Goal: Register for event/course

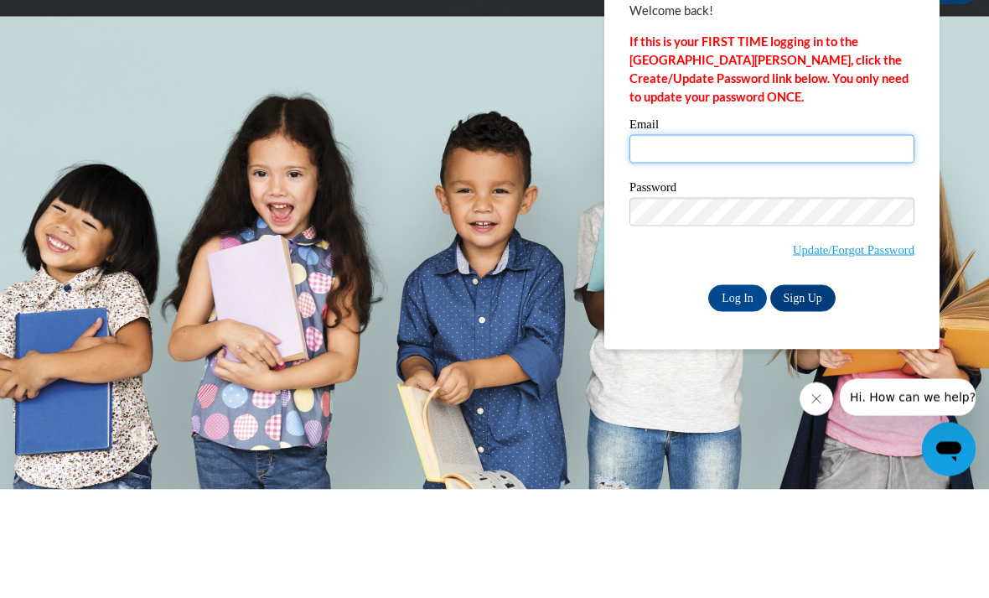
type input "Rylee_Parker_Lmksn"
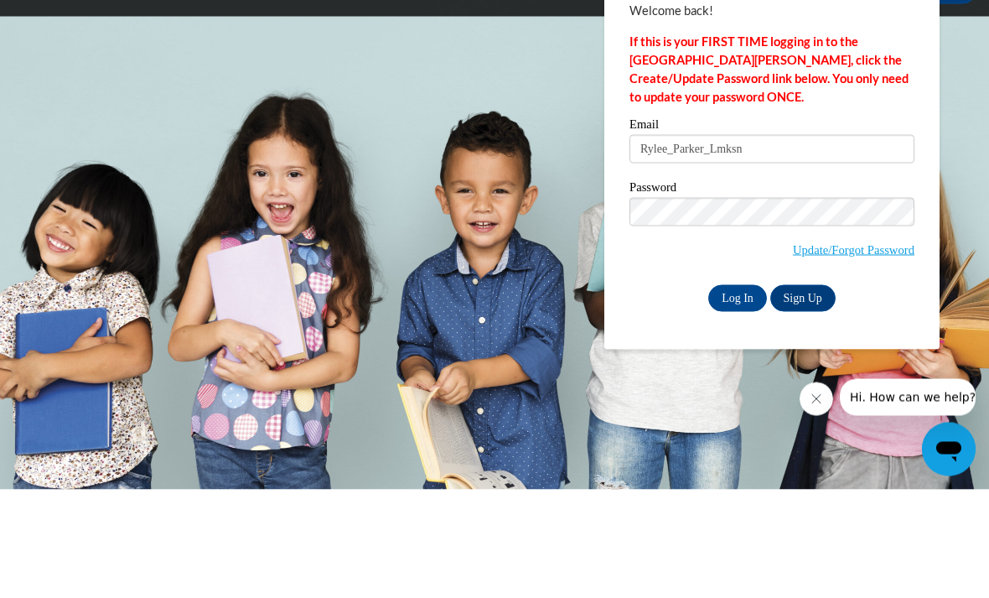
click at [738, 393] on input "Log In" at bounding box center [737, 406] width 59 height 27
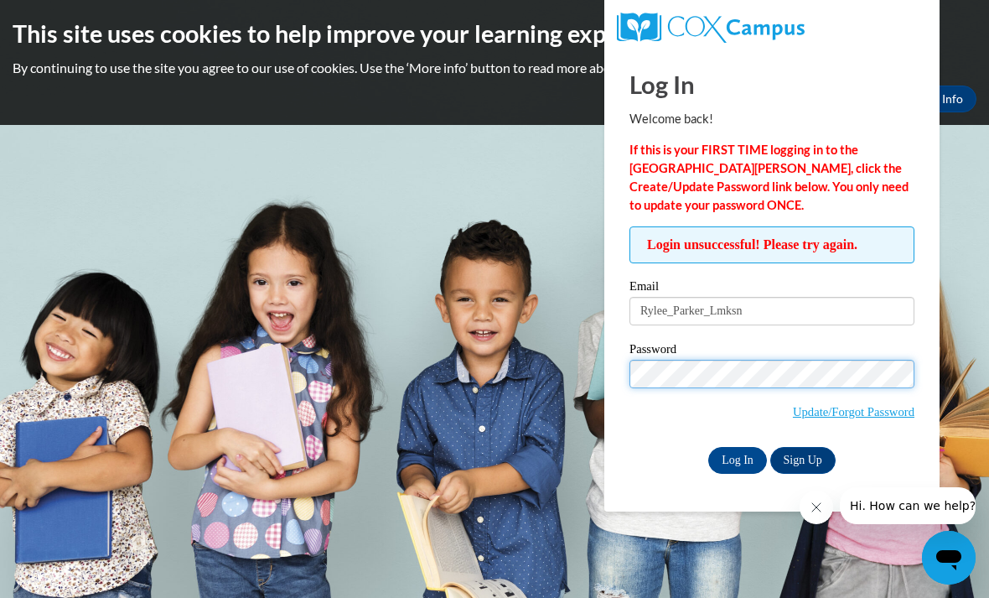
click at [703, 212] on div "Log In Welcome back! If this is your FIRST TIME logging in to the NEW Cox Campu…" at bounding box center [772, 261] width 285 height 423
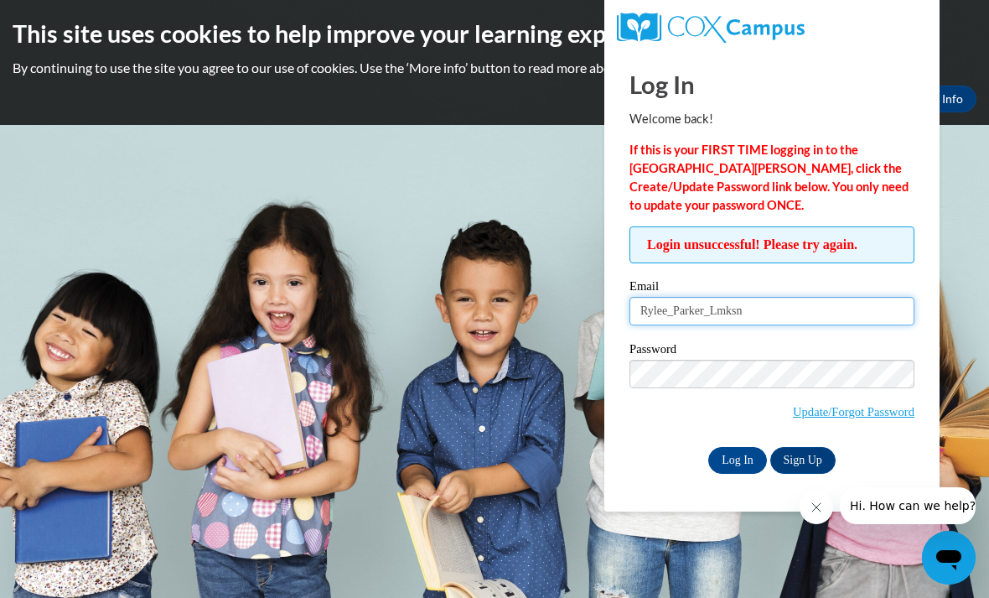
click at [768, 314] on input "Rylee_Parker_Lmksn" at bounding box center [772, 311] width 285 height 29
type input "R"
type input "rparker11@daltonstate.edu"
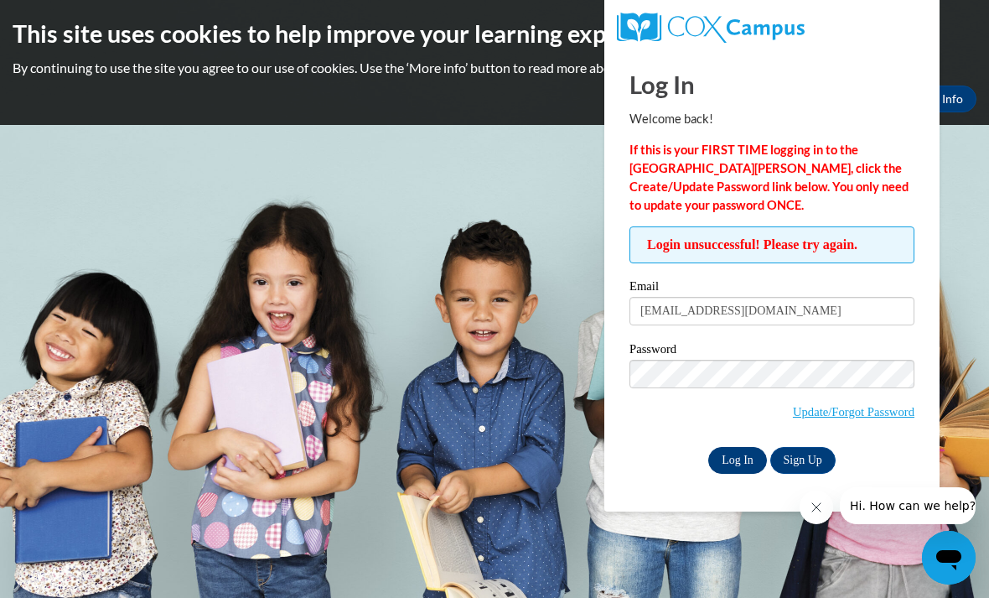
click at [754, 461] on input "Log In" at bounding box center [737, 460] width 59 height 27
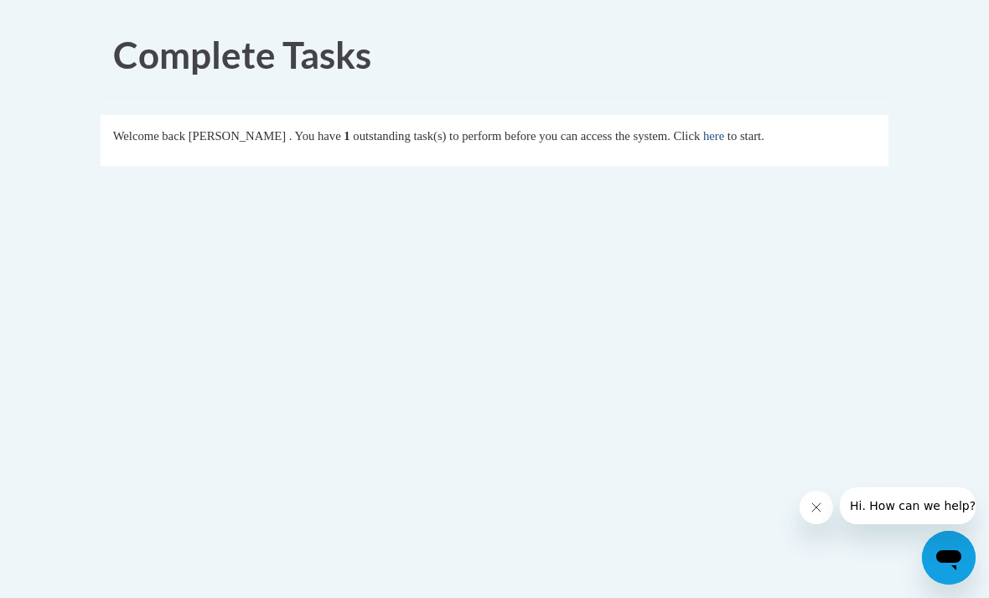
click at [703, 137] on link "here" at bounding box center [713, 135] width 21 height 13
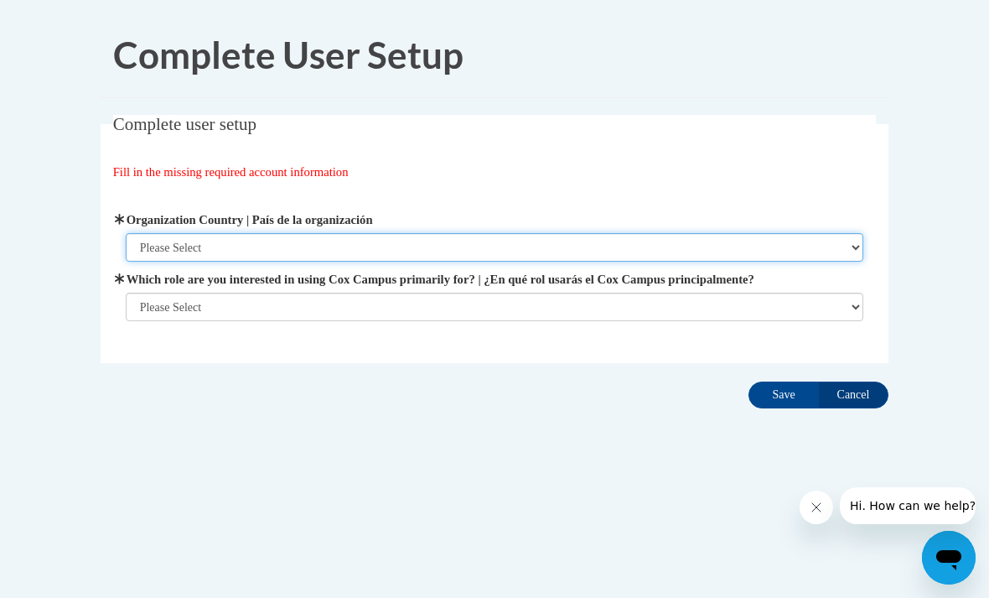
select select "ad49bcad-a171-4b2e-b99c-48b446064914"
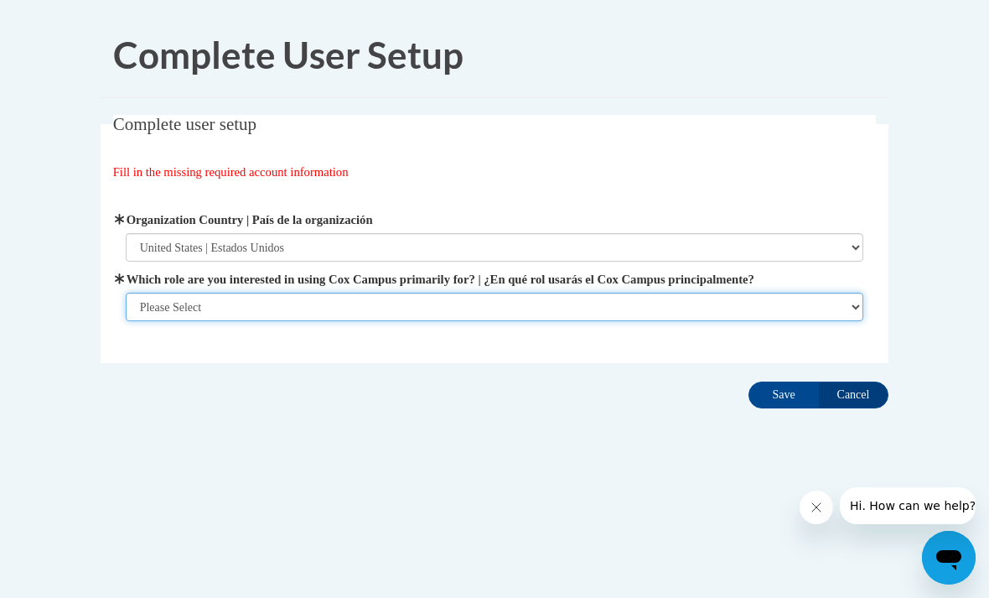
select select "5a18ea06-2b54-4451-96f2-d152daf9eac5"
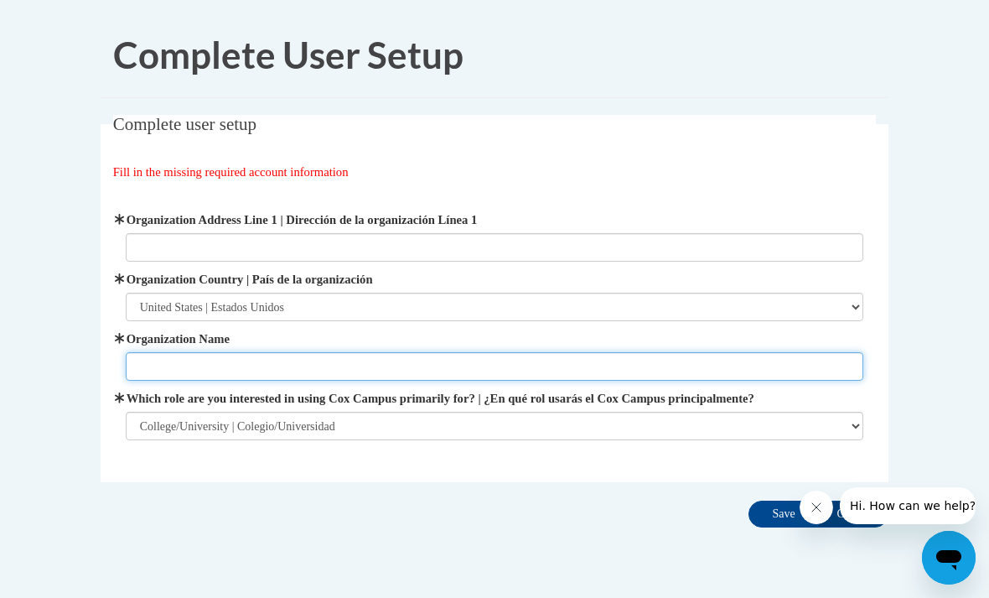
click at [549, 358] on input "Organization Name" at bounding box center [495, 366] width 739 height 29
type input "Dalton State"
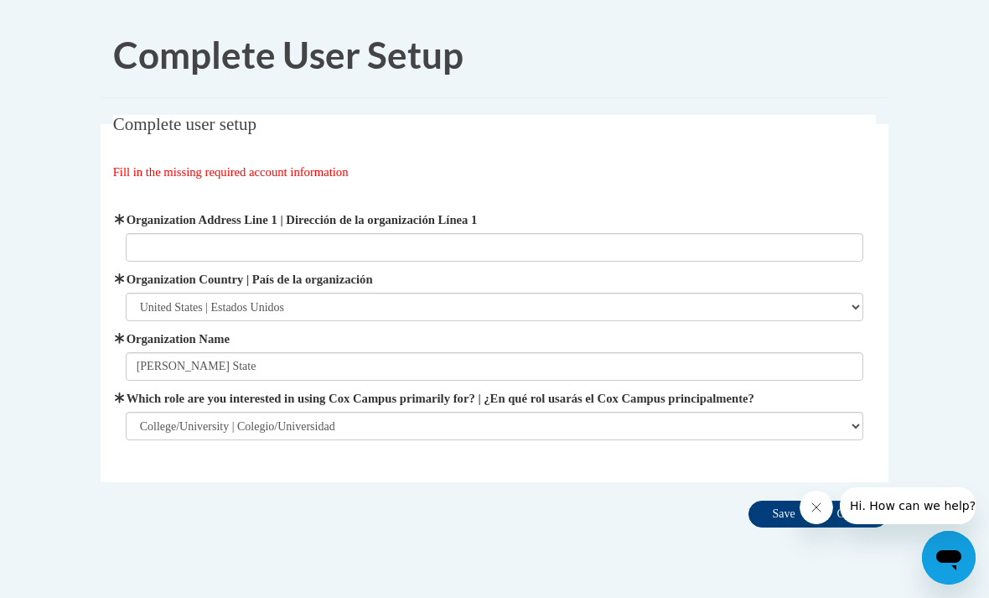
click at [773, 514] on input "Save" at bounding box center [784, 513] width 70 height 27
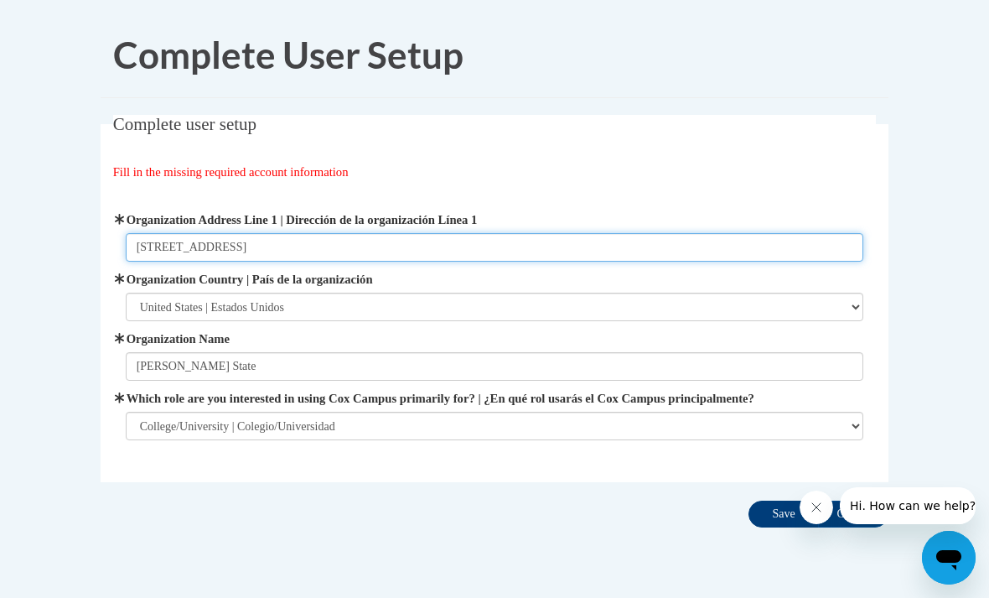
type input "650 College Drive"
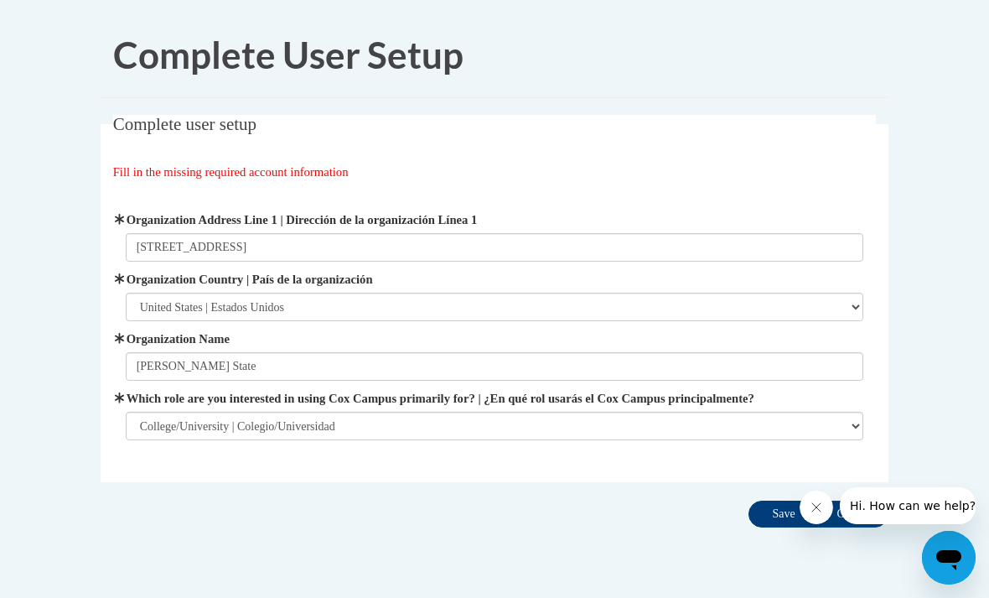
click at [770, 516] on input "Save" at bounding box center [784, 513] width 70 height 27
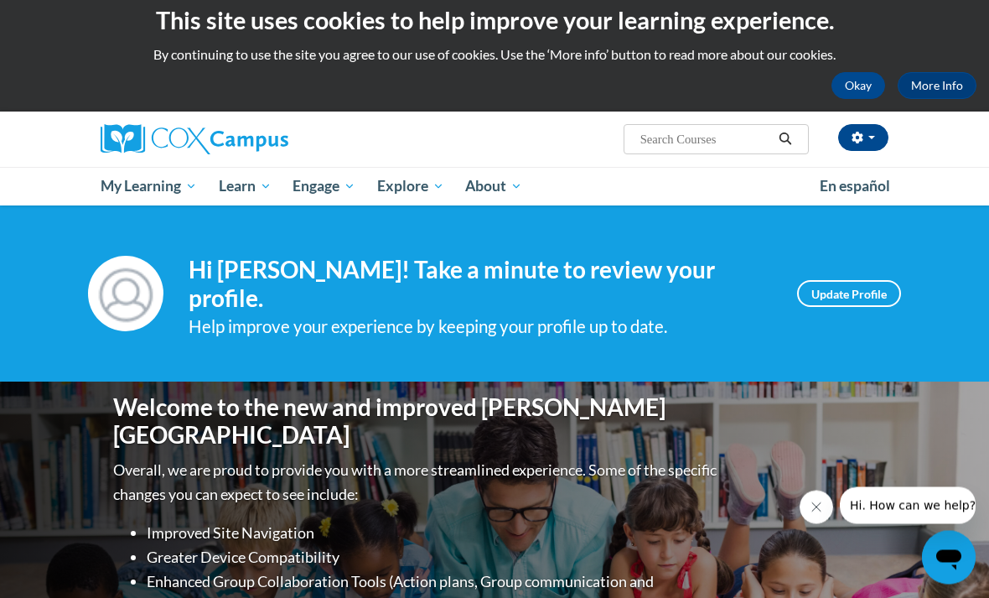
scroll to position [13, 0]
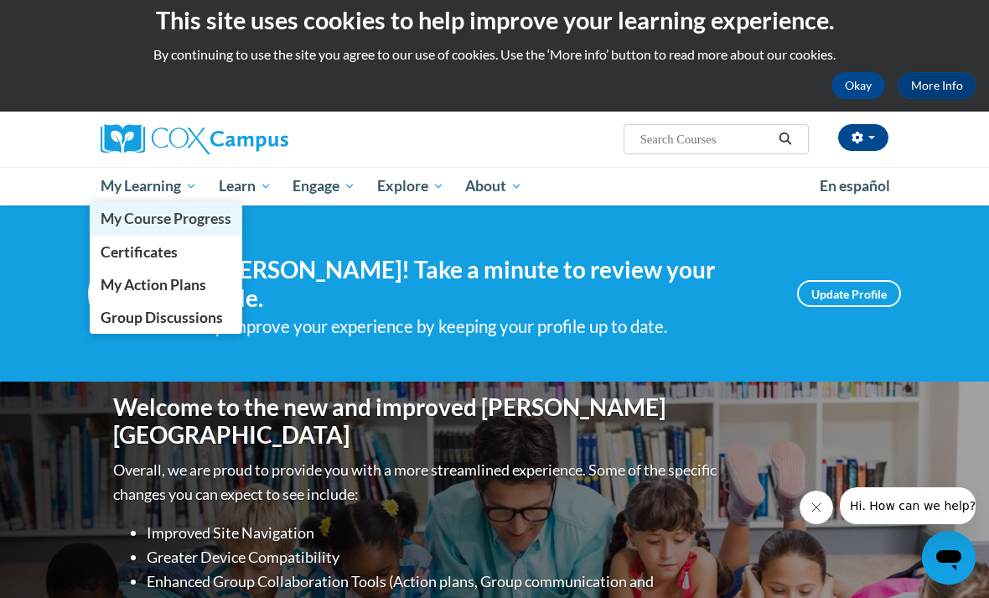
click at [146, 219] on span "My Course Progress" at bounding box center [166, 219] width 131 height 18
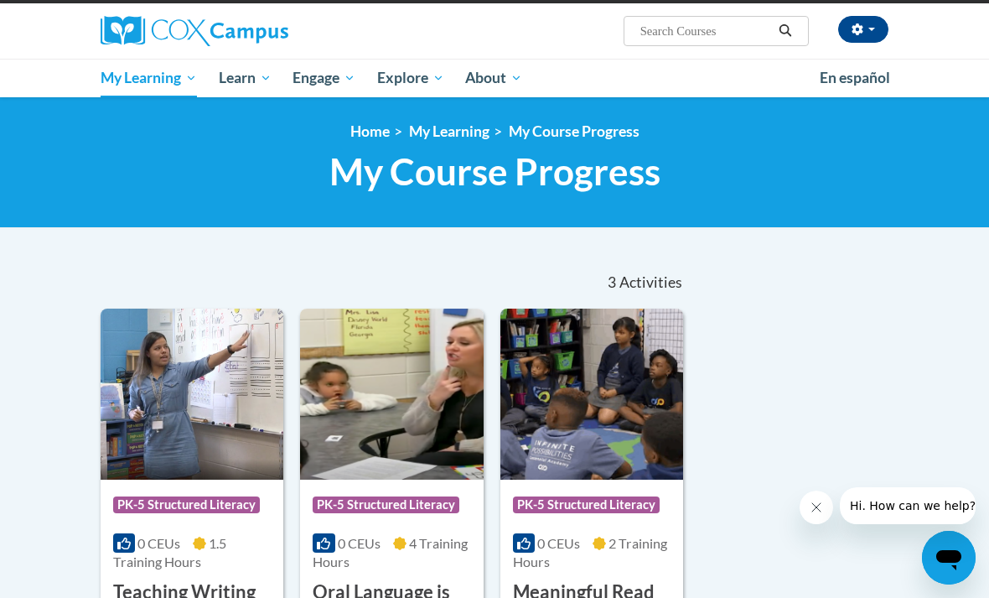
scroll to position [122, 0]
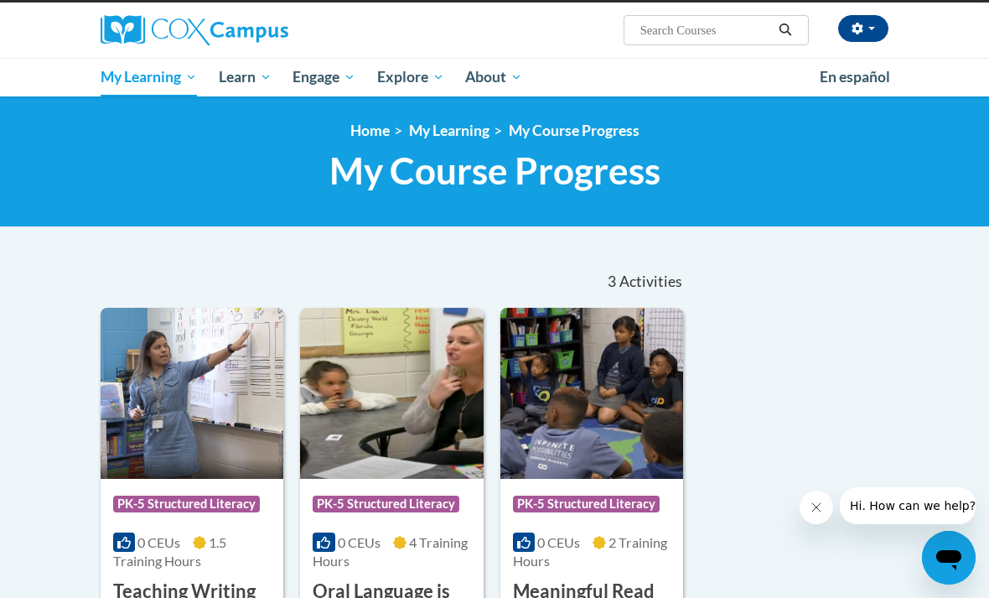
click at [760, 21] on input "Search..." at bounding box center [706, 30] width 134 height 20
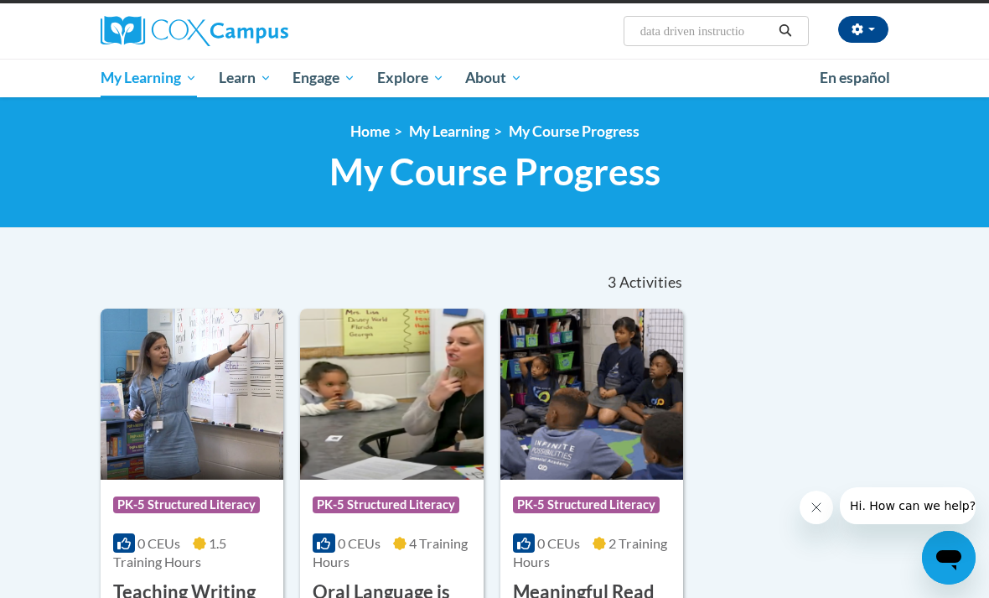
type input "data driven instruction"
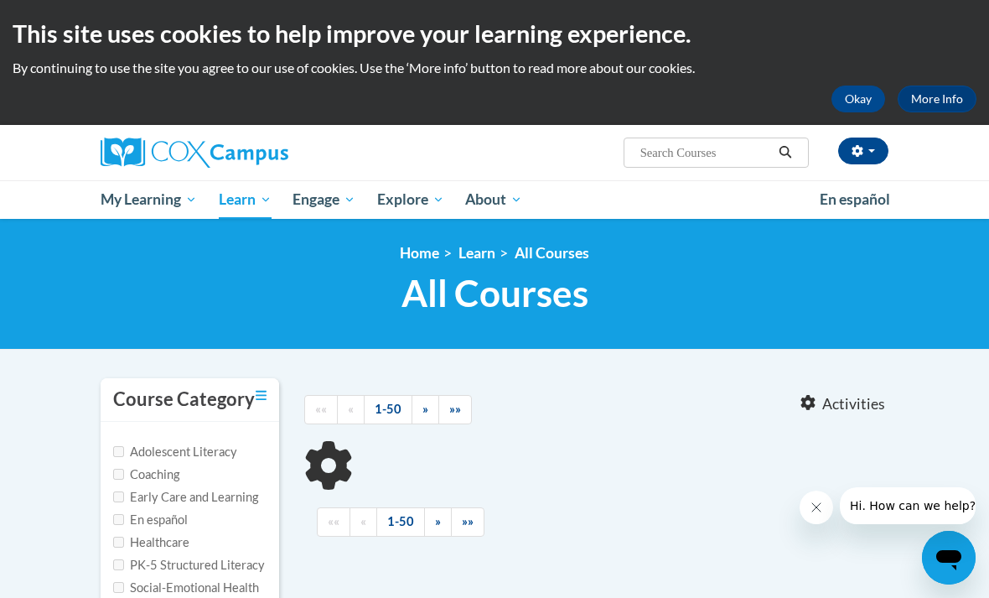
type input "data driven instruction"
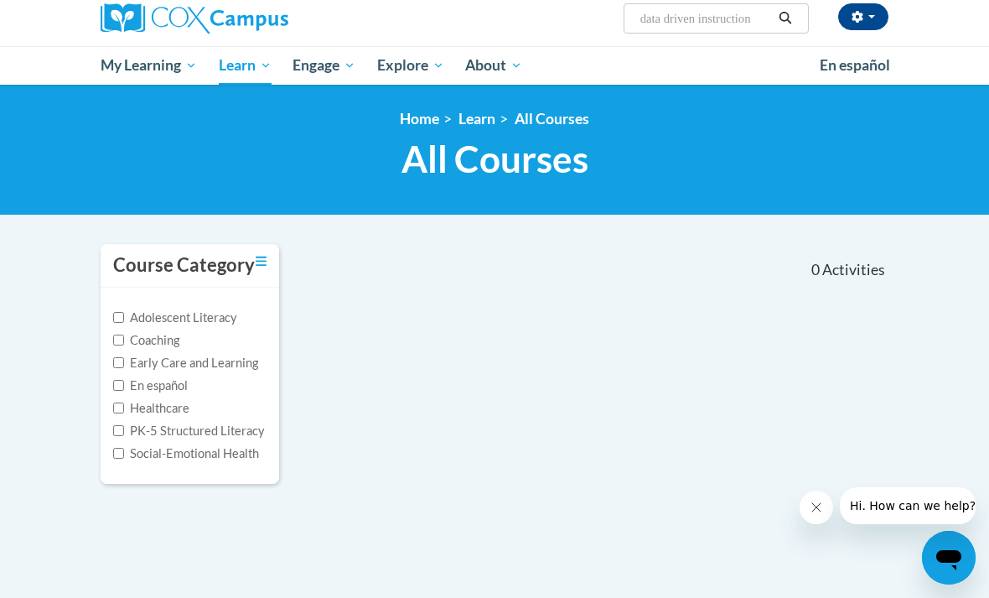
scroll to position [213, 0]
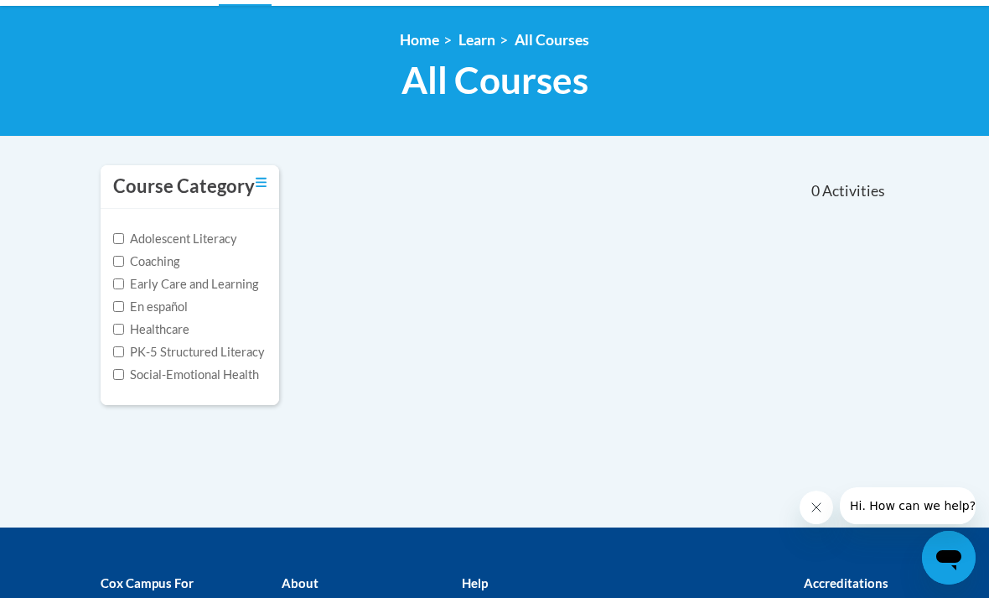
click at [120, 351] on input "PK-5 Structured Literacy" at bounding box center [118, 351] width 11 height 11
checkbox input "true"
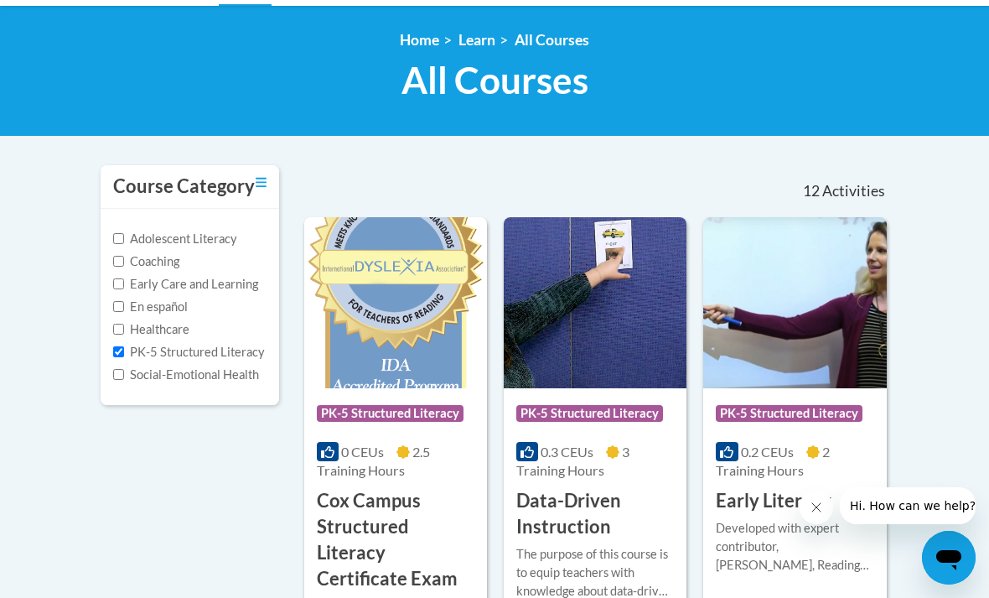
click at [603, 361] on img at bounding box center [595, 302] width 183 height 171
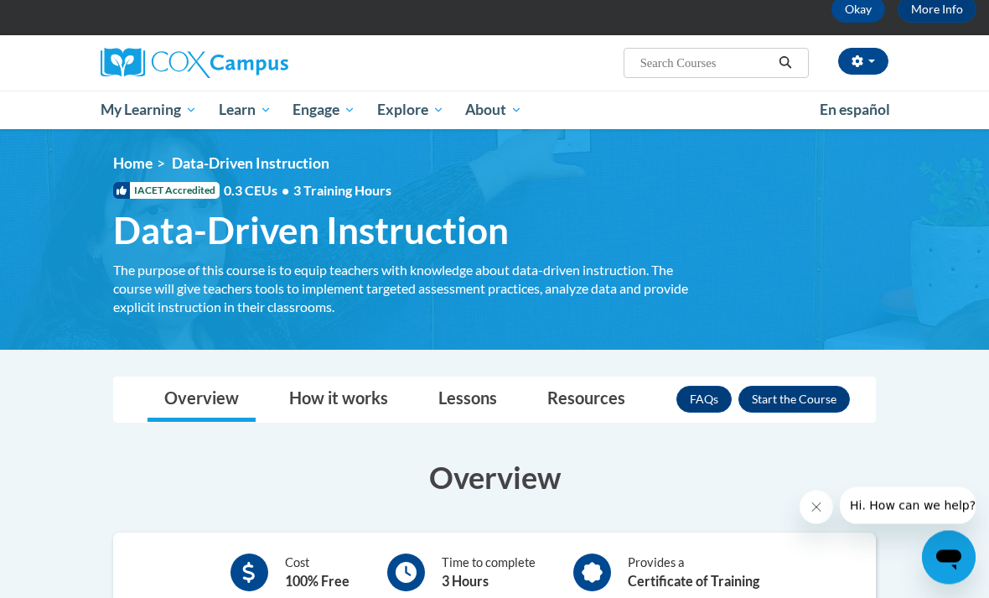
scroll to position [90, 0]
click at [806, 400] on button "Enroll" at bounding box center [794, 399] width 111 height 27
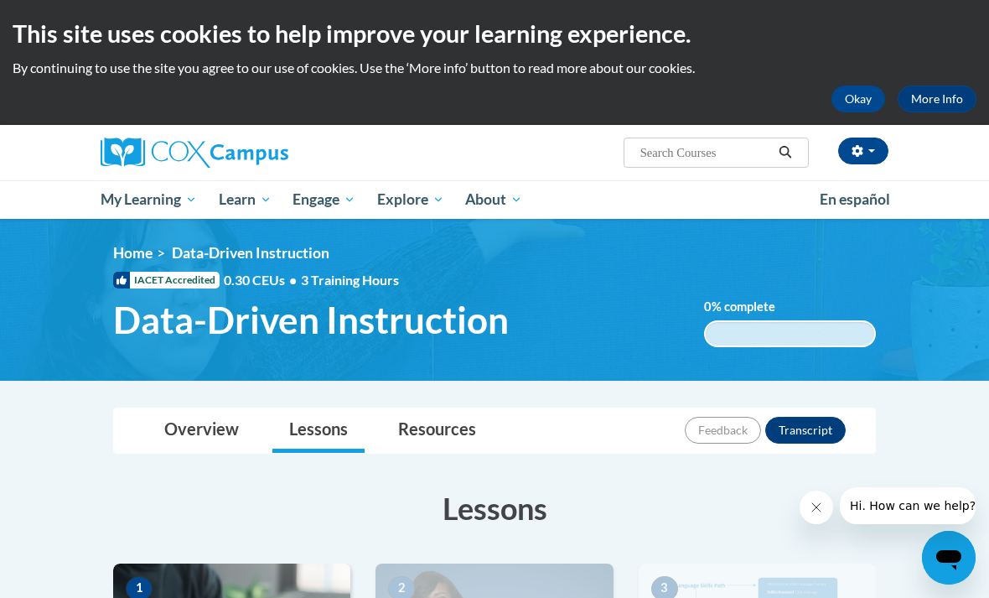
click at [668, 153] on input "Search..." at bounding box center [706, 153] width 134 height 20
type input "reading fluency"
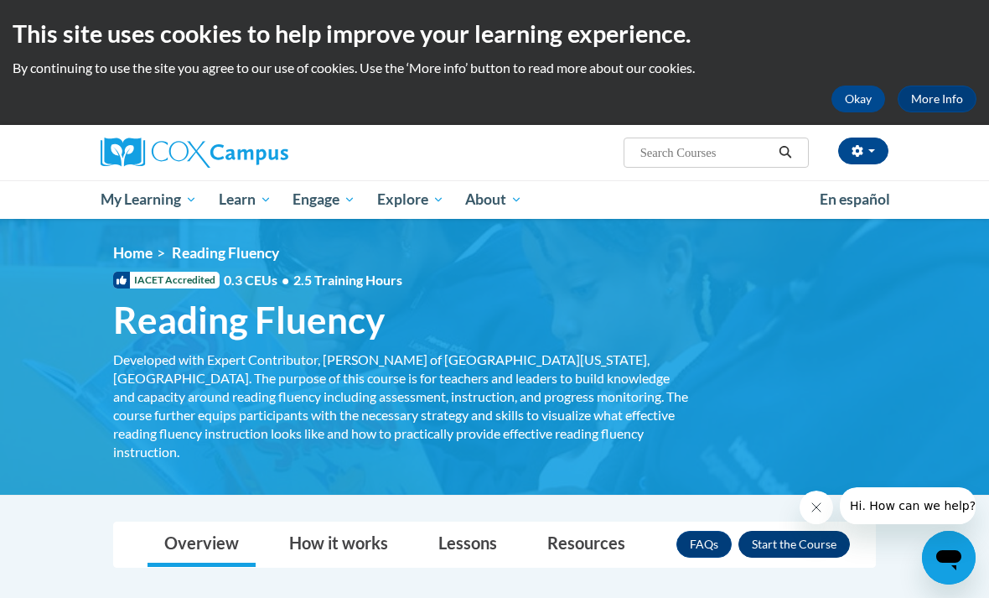
click at [775, 531] on button "Enroll" at bounding box center [794, 544] width 111 height 27
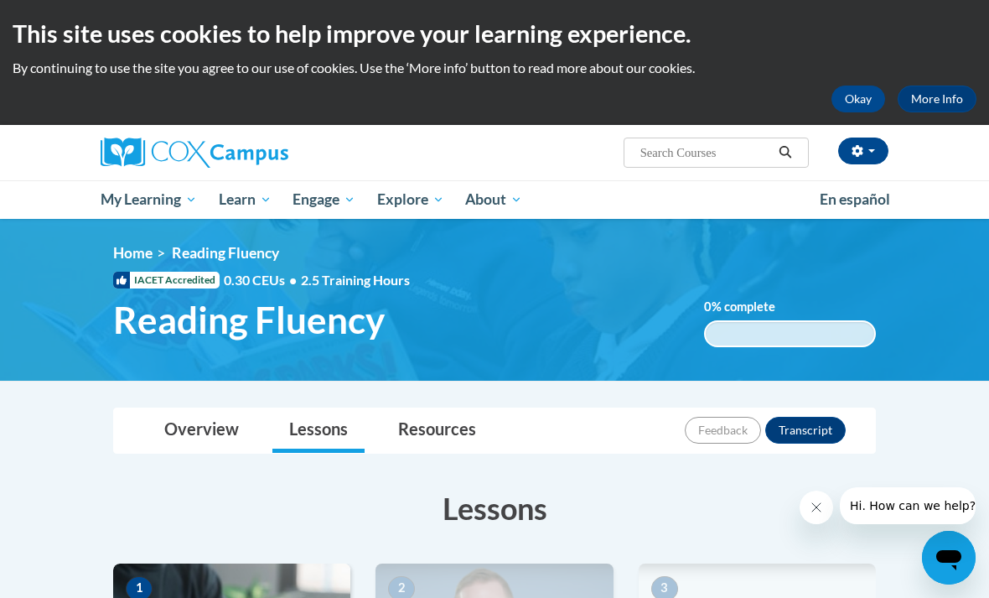
click at [694, 153] on input "Search..." at bounding box center [706, 153] width 134 height 20
type input "reading comprehension"
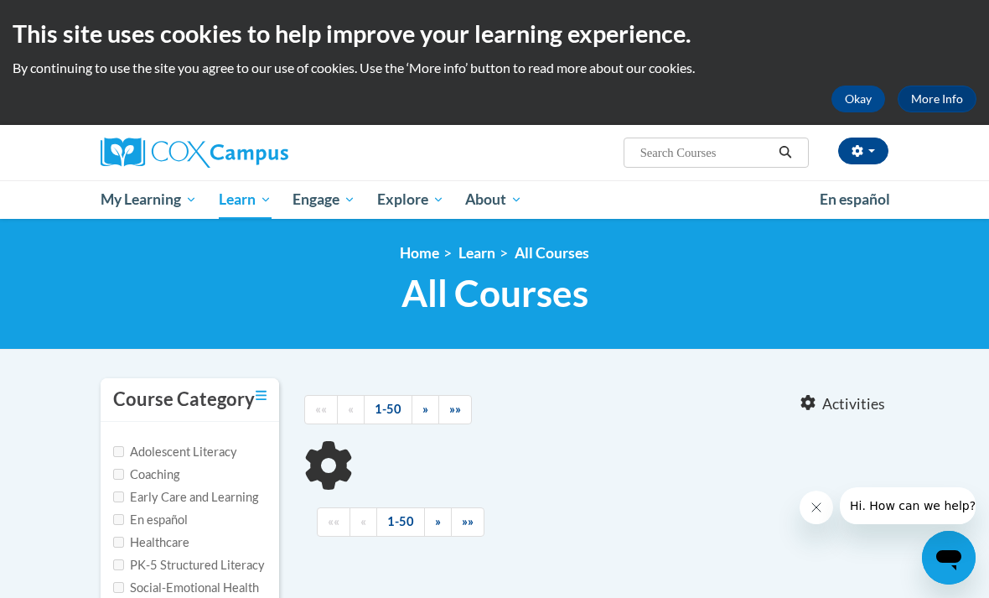
type input "reading comprehension"
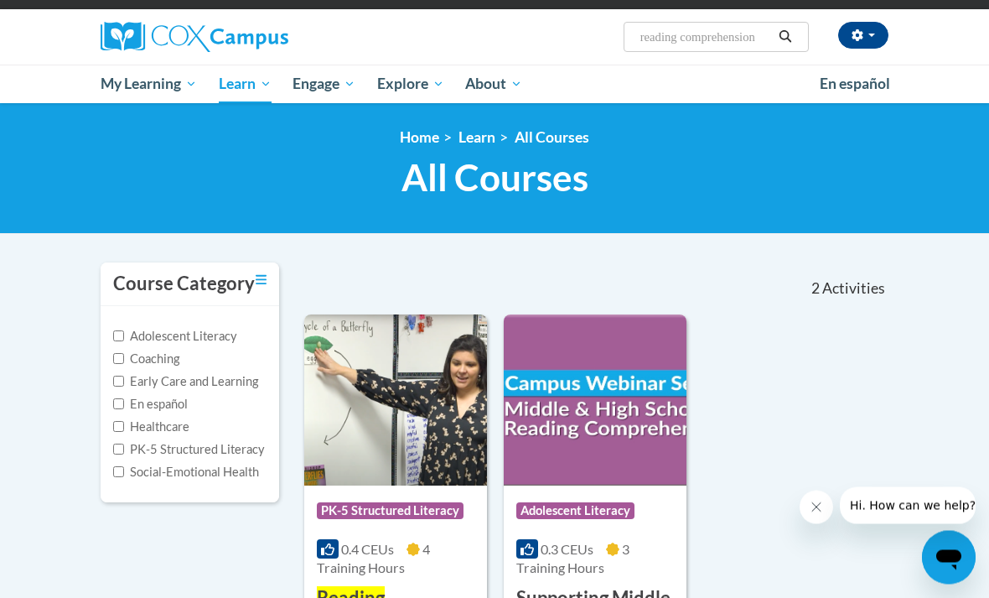
scroll to position [116, 0]
click at [368, 469] on img at bounding box center [395, 399] width 183 height 171
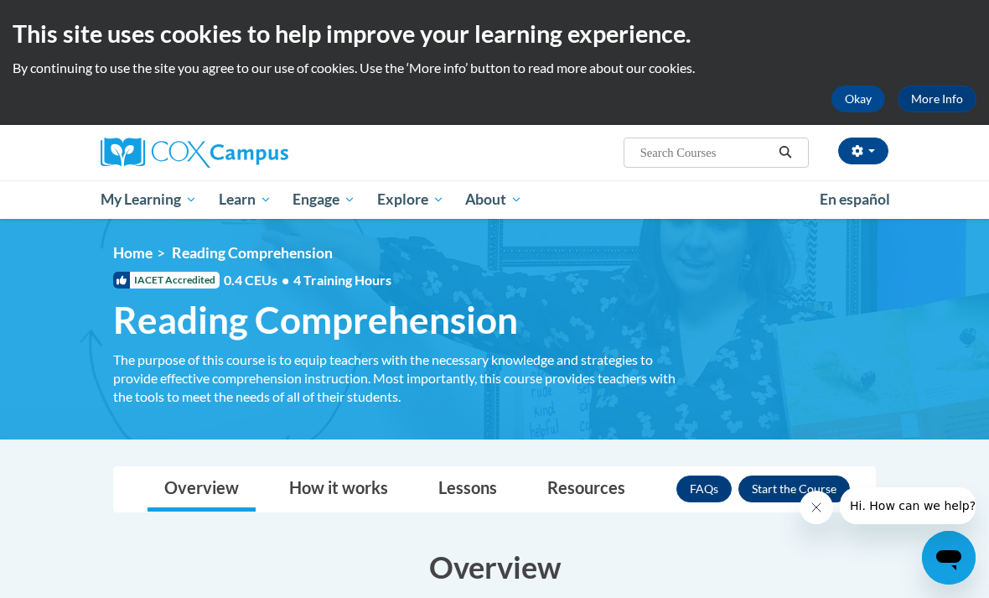
click at [772, 493] on button "Enroll" at bounding box center [794, 488] width 111 height 27
